Goal: Find specific page/section: Find specific page/section

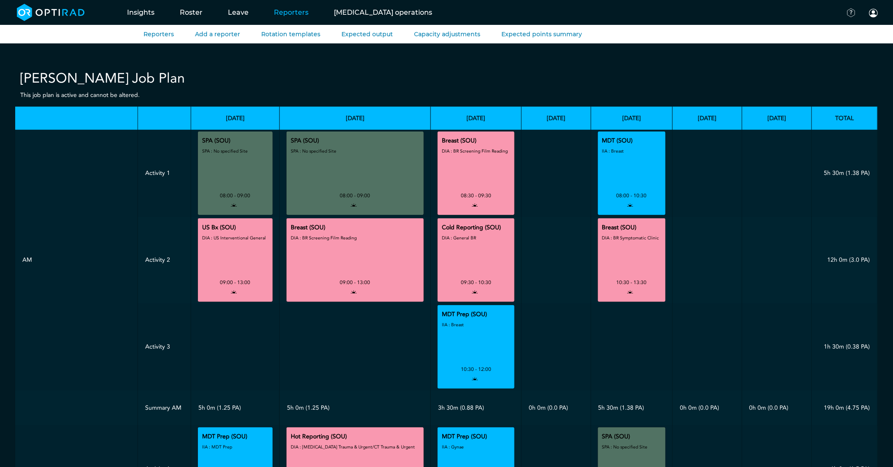
click at [269, 11] on link "Reporters" at bounding box center [291, 12] width 60 height 33
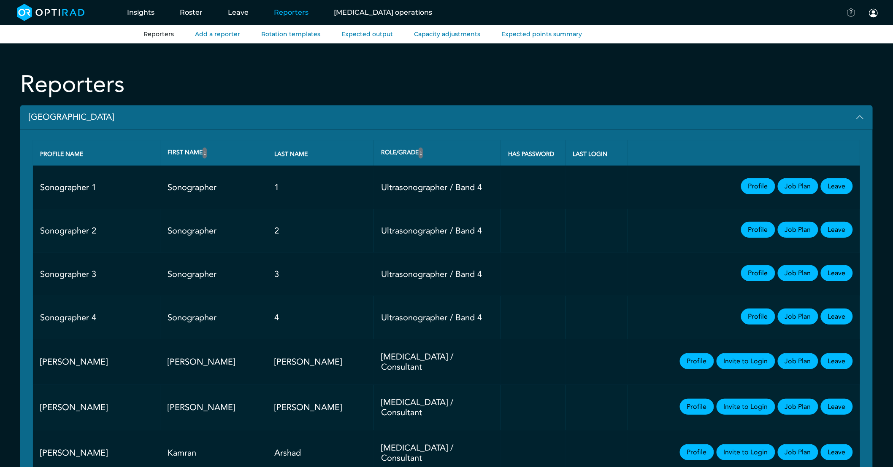
click at [69, 112] on button "[GEOGRAPHIC_DATA]" at bounding box center [446, 117] width 852 height 24
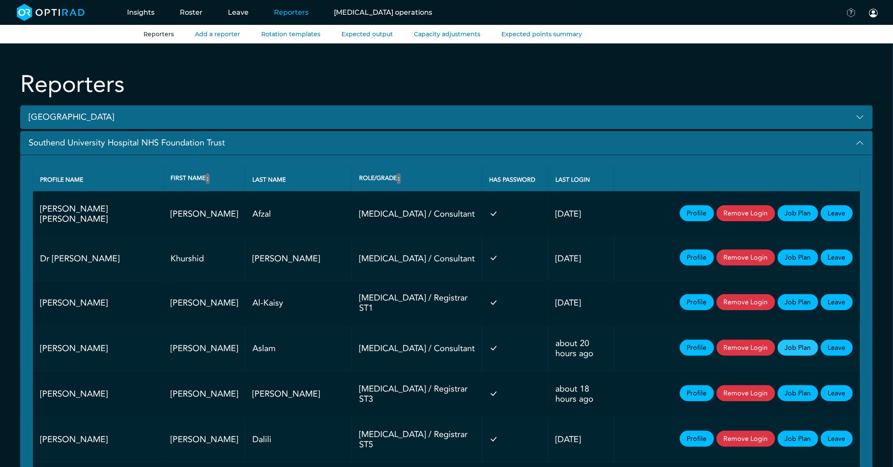
click at [798, 349] on link "Job Plan" at bounding box center [797, 348] width 40 height 16
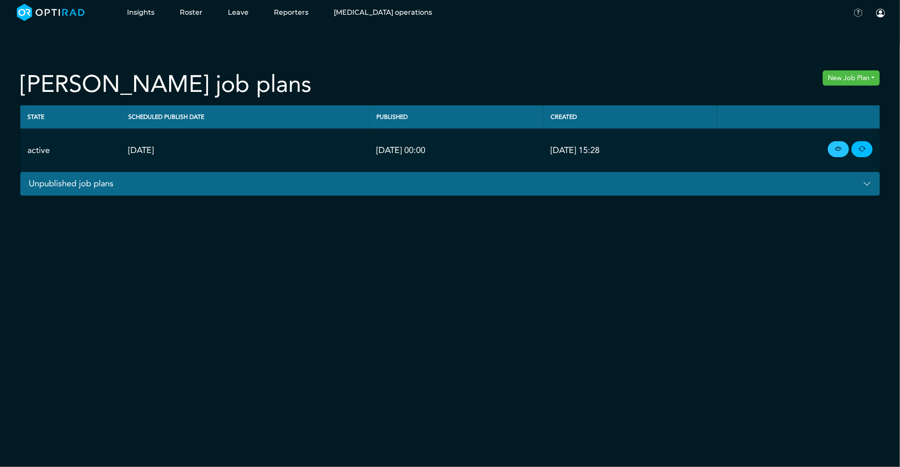
click at [835, 150] on icon at bounding box center [838, 149] width 7 height 9
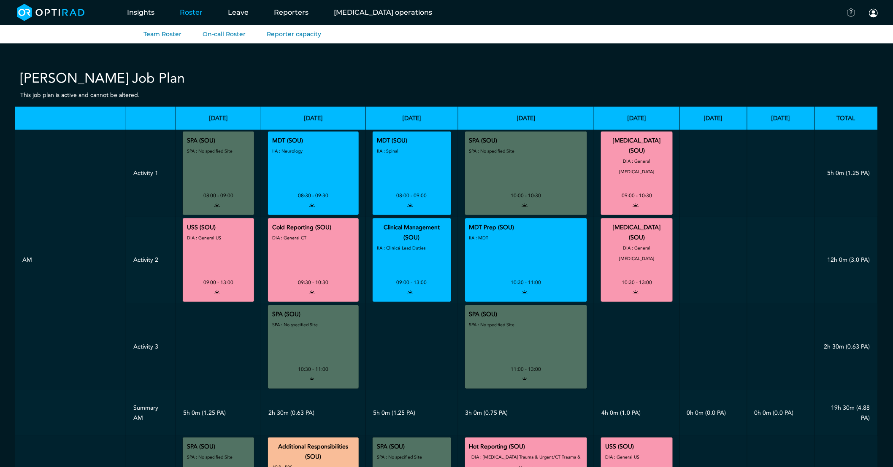
click at [194, 16] on link "Roster" at bounding box center [191, 12] width 48 height 33
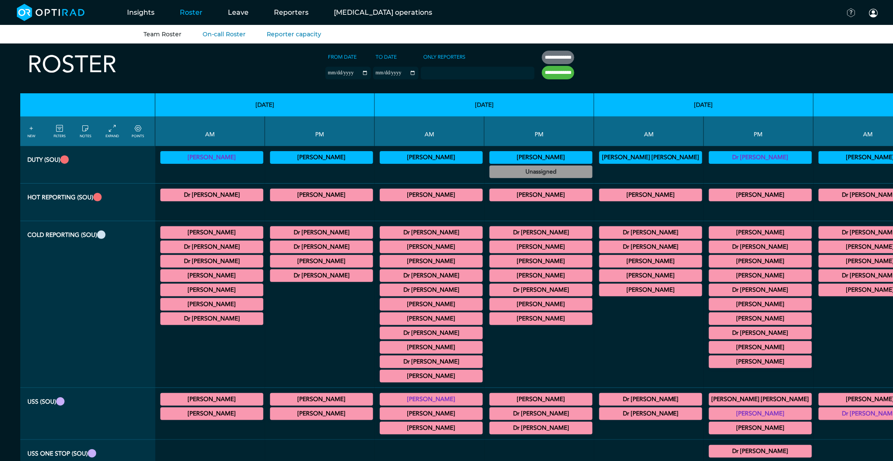
click at [707, 175] on div at bounding box center [758, 172] width 103 height 14
